Goal: Task Accomplishment & Management: Manage account settings

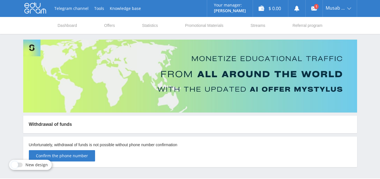
scroll to position [165, 0]
click at [262, 8] on div "$ 0.00" at bounding box center [270, 8] width 35 height 17
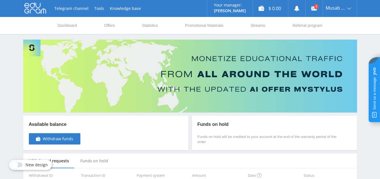
scroll to position [32, 0]
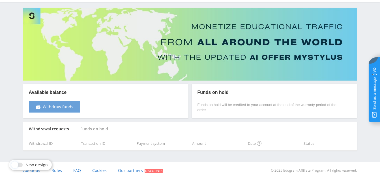
click at [65, 105] on span "Withdraw funds" at bounding box center [58, 107] width 31 height 5
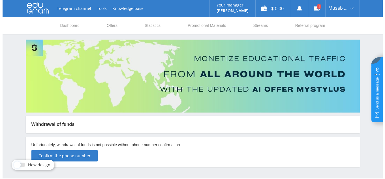
scroll to position [16, 0]
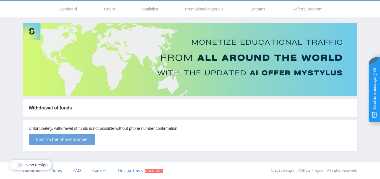
click at [74, 143] on button "Confirm the phone number" at bounding box center [62, 139] width 66 height 11
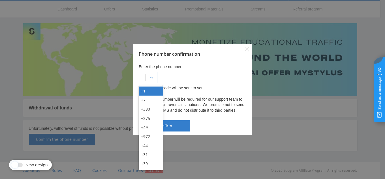
click at [143, 80] on div at bounding box center [142, 78] width 1 height 6
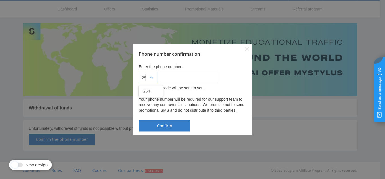
type input "251"
click at [141, 79] on div "+1" at bounding box center [142, 78] width 7 height 8
type input "251"
click at [175, 76] on input "___-___-__-__" at bounding box center [189, 77] width 58 height 11
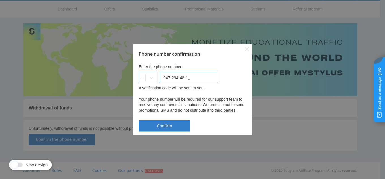
type input "947-294-48-1_"
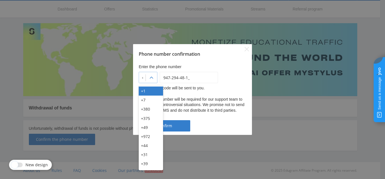
click at [143, 80] on div at bounding box center [142, 78] width 1 height 6
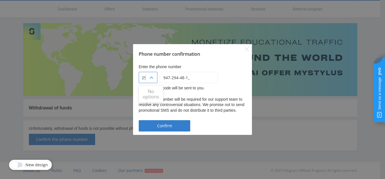
type input "251"
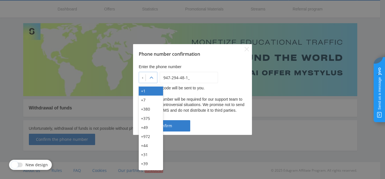
click at [143, 78] on div at bounding box center [142, 78] width 1 height 6
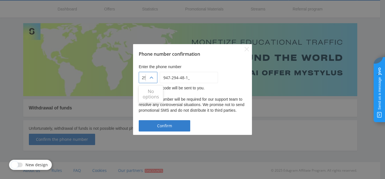
type input "251"
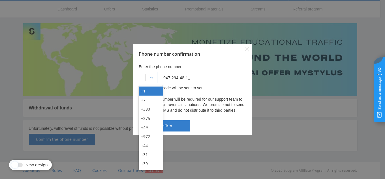
click at [143, 77] on div at bounding box center [142, 78] width 1 height 6
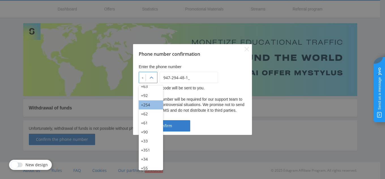
click at [146, 105] on div "+254" at bounding box center [151, 104] width 24 height 9
type input "947-29-44-81"
click at [143, 76] on div at bounding box center [142, 78] width 1 height 6
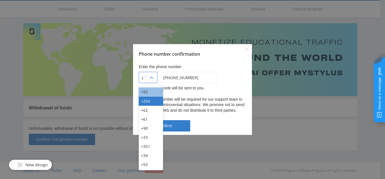
scroll to position [0, 0]
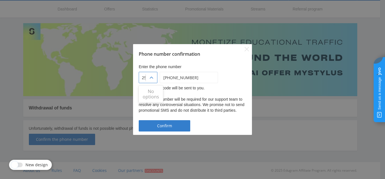
type input "251"
drag, startPoint x: 38, startPoint y: 53, endPoint x: 85, endPoint y: 54, distance: 46.7
click at [85, 54] on div "Phone number confirmation Enter the phone number +254 947-29-44-81 A verificati…" at bounding box center [192, 89] width 385 height 179
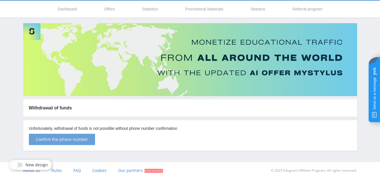
click at [71, 142] on span "Confirm the phone number" at bounding box center [62, 139] width 52 height 5
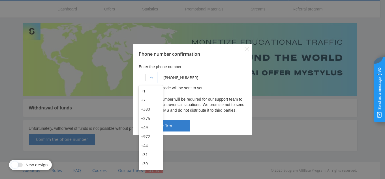
click at [143, 79] on div at bounding box center [142, 78] width 1 height 6
click at [145, 92] on div "+1" at bounding box center [151, 91] width 24 height 9
type input "947-294-48-1_"
click at [143, 78] on div at bounding box center [142, 78] width 1 height 6
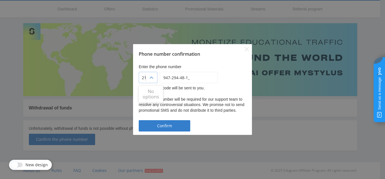
type input "2"
type input "251"
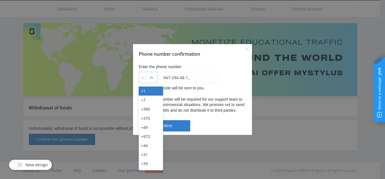
click at [157, 75] on div at bounding box center [151, 77] width 11 height 11
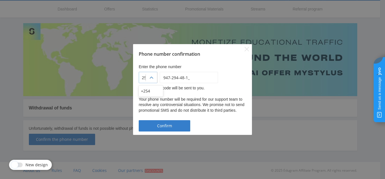
type input "251"
click at [157, 75] on div at bounding box center [151, 77] width 11 height 11
type input "251"
